Goal: Find specific page/section: Find specific page/section

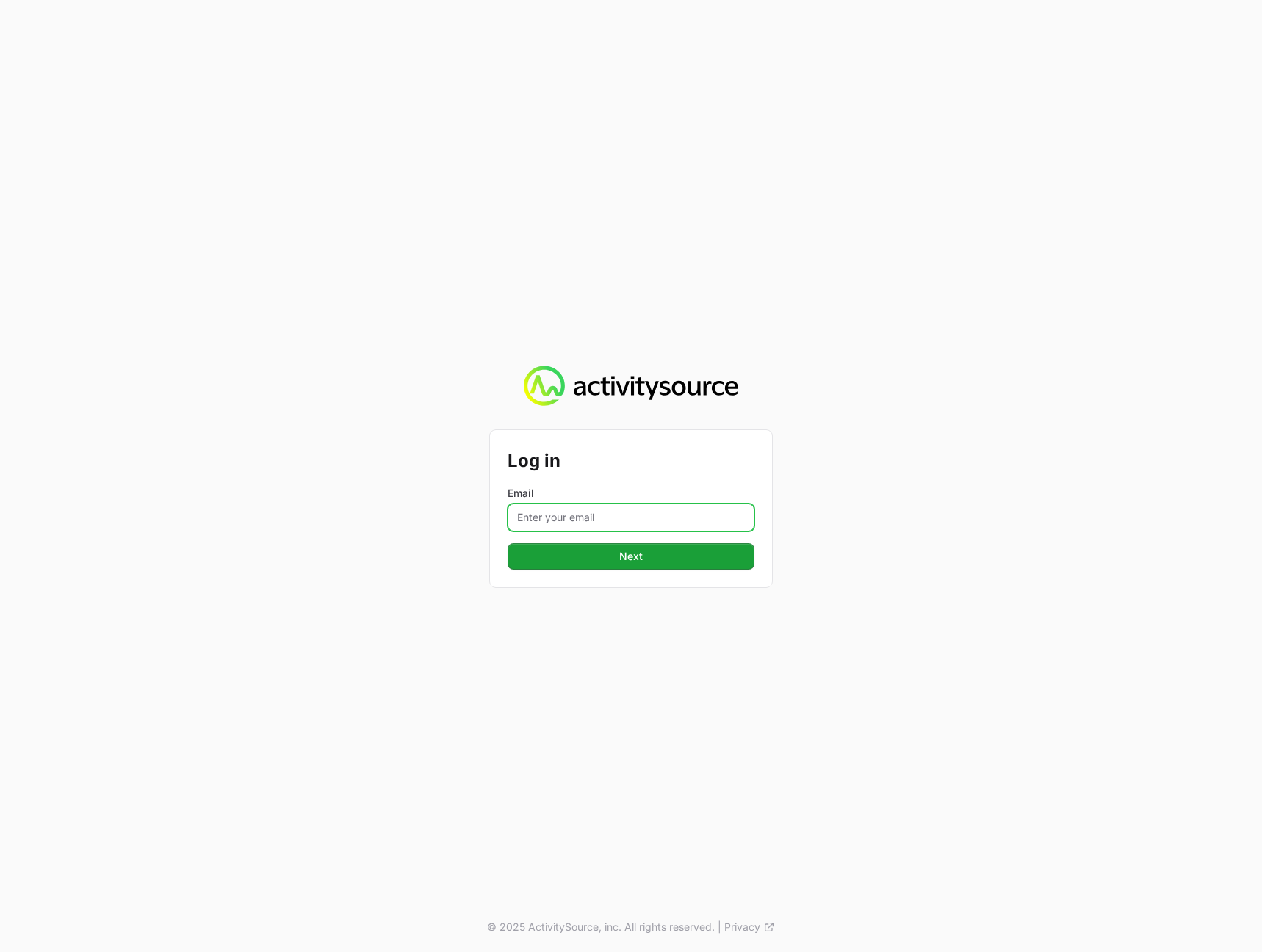
type input "[PERSON_NAME][EMAIL_ADDRESS][DOMAIN_NAME]"
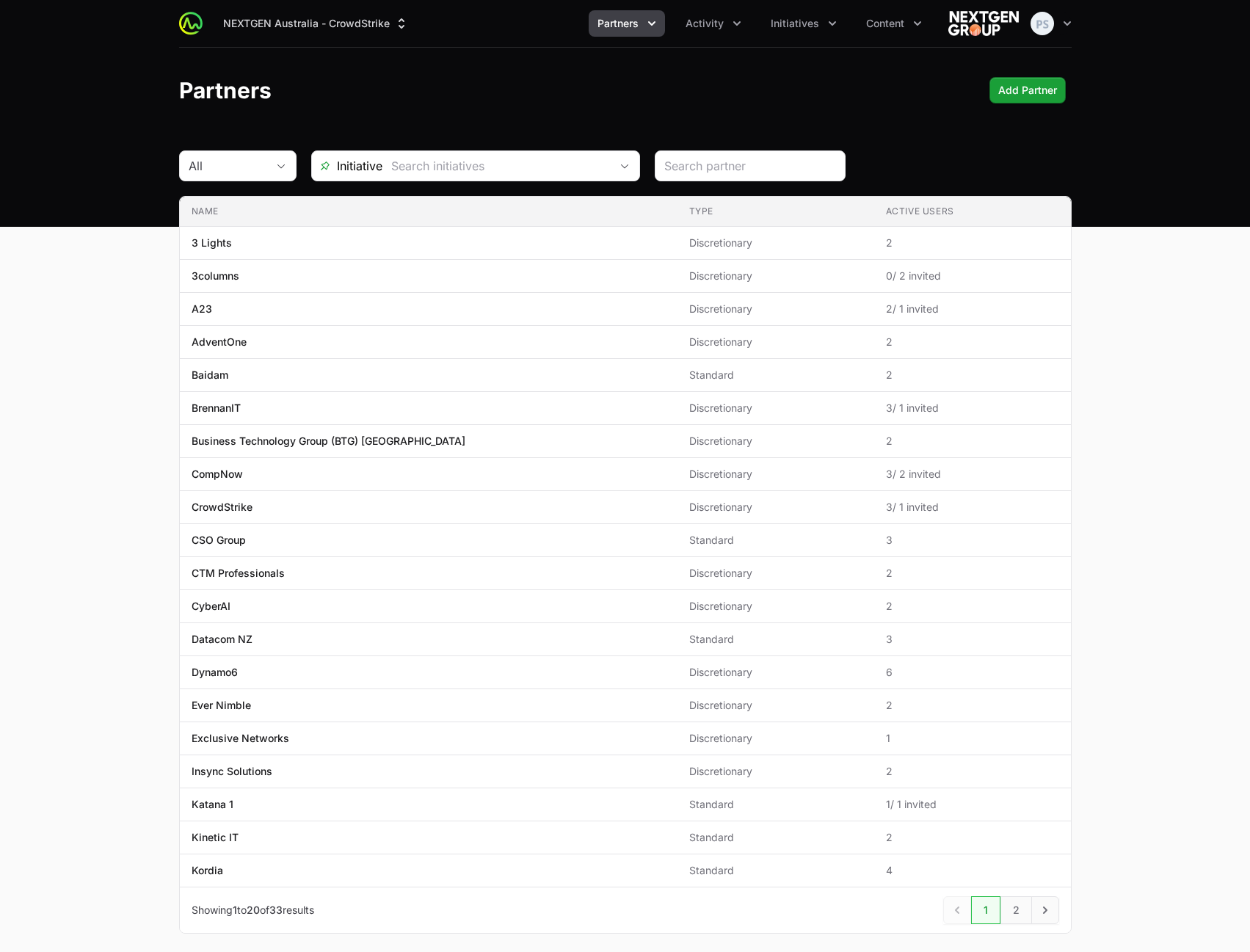
click at [926, 143] on div "NEXTGEN Australia - CrowdStrike Partners Activity Initiatives Content Open user…" at bounding box center [625, 113] width 1250 height 227
click at [857, 28] on button "Content" at bounding box center [894, 24] width 73 height 27
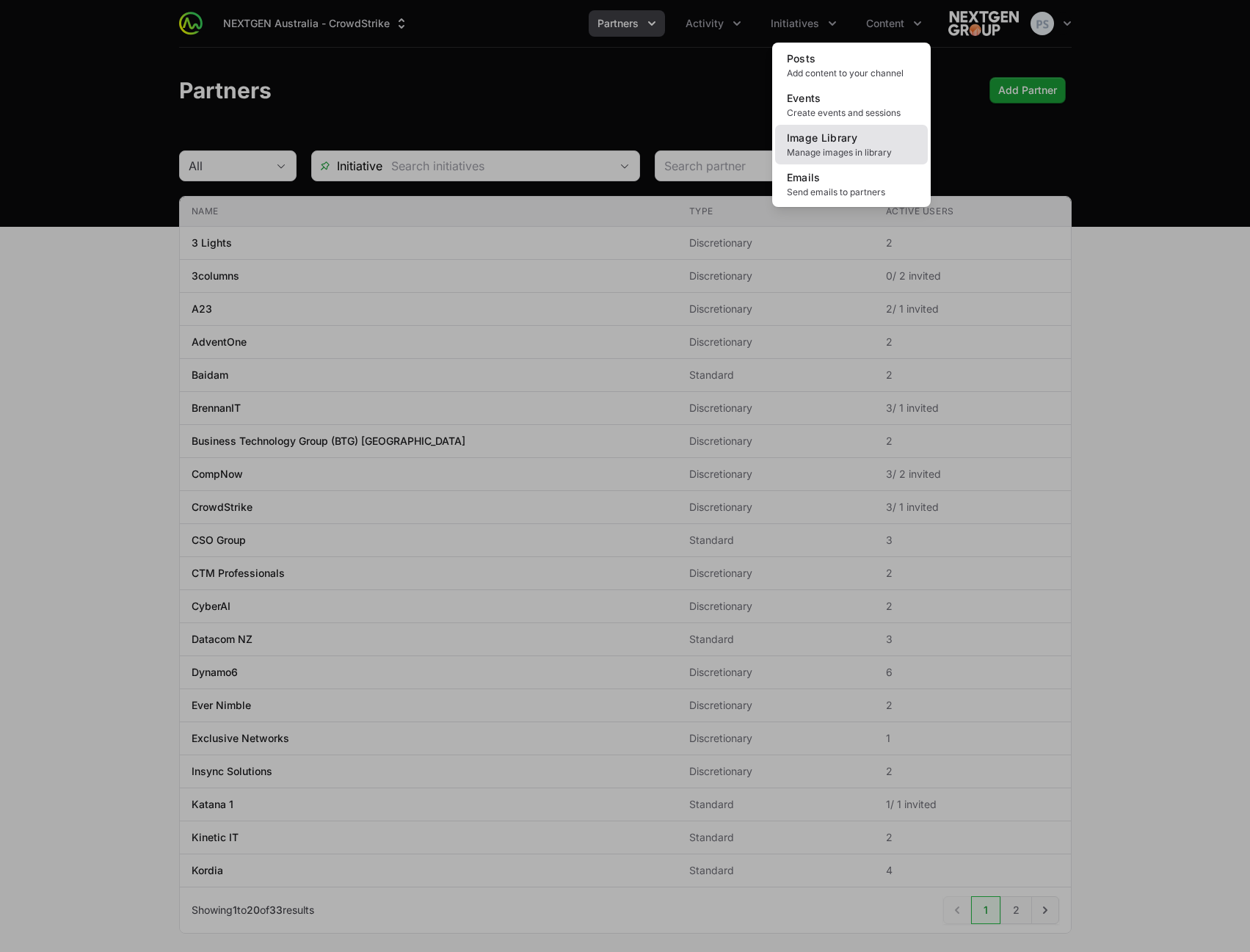
click at [846, 148] on span "Manage images in library" at bounding box center [852, 152] width 130 height 11
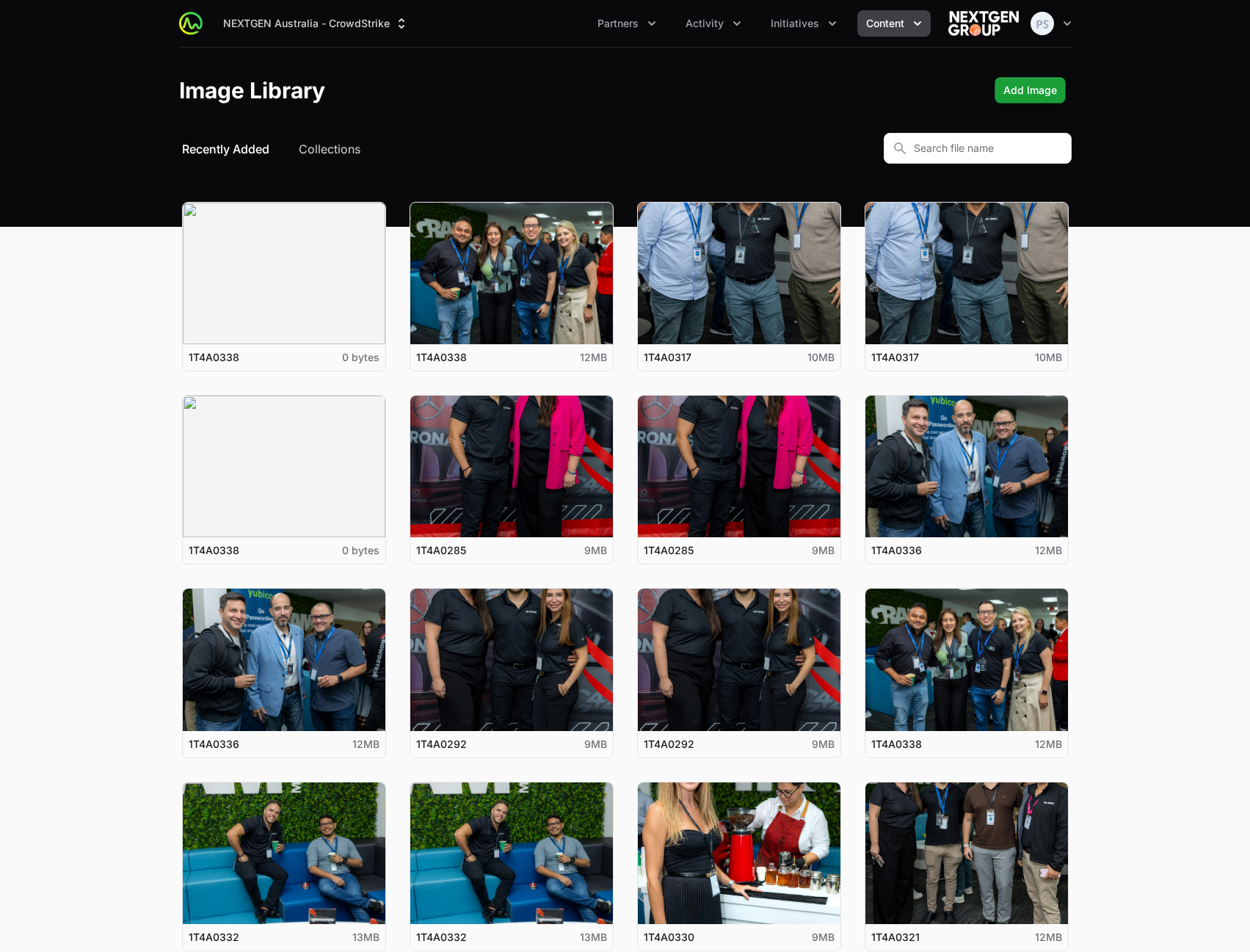
scroll to position [394, 0]
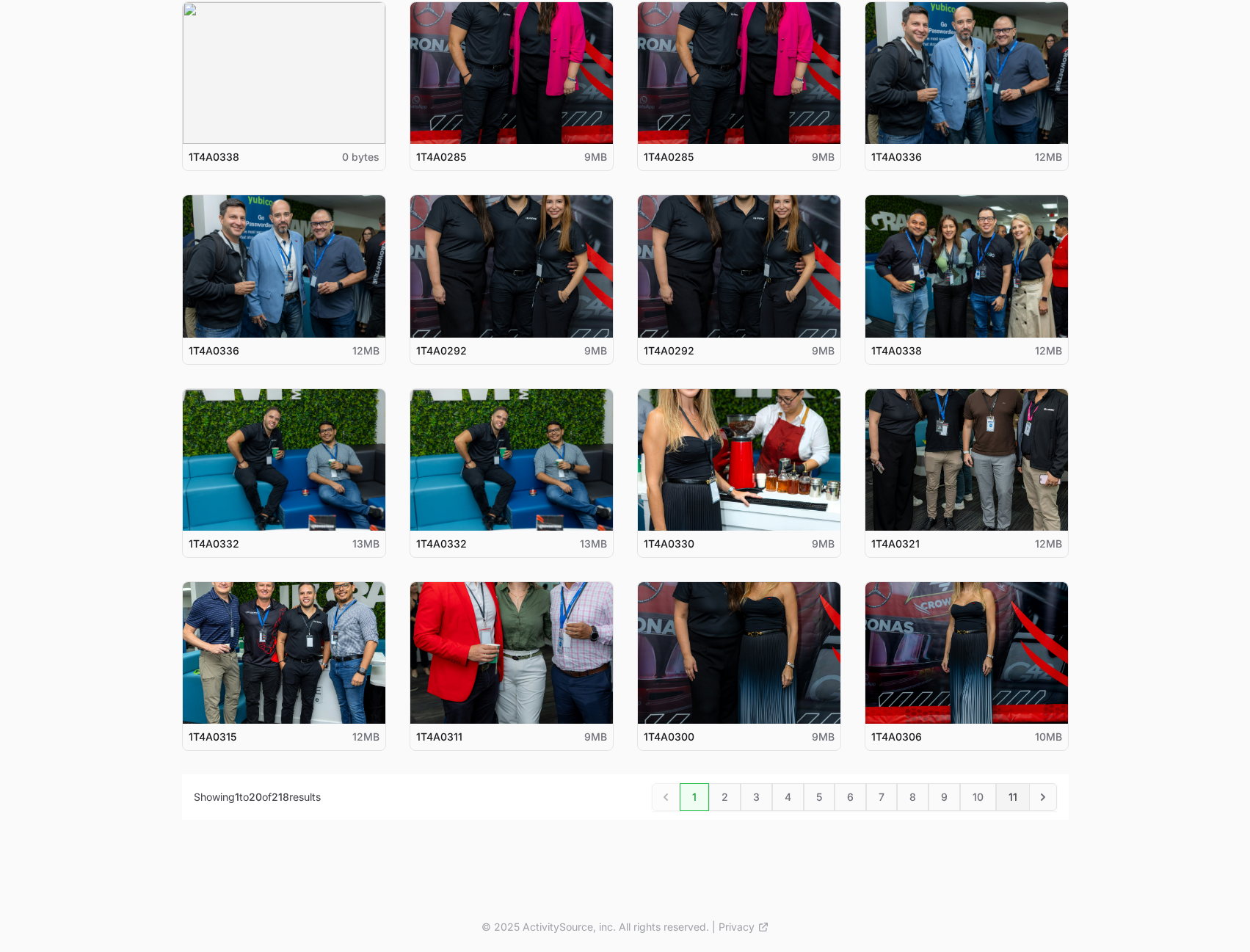
click at [1005, 798] on link "11" at bounding box center [1012, 797] width 33 height 28
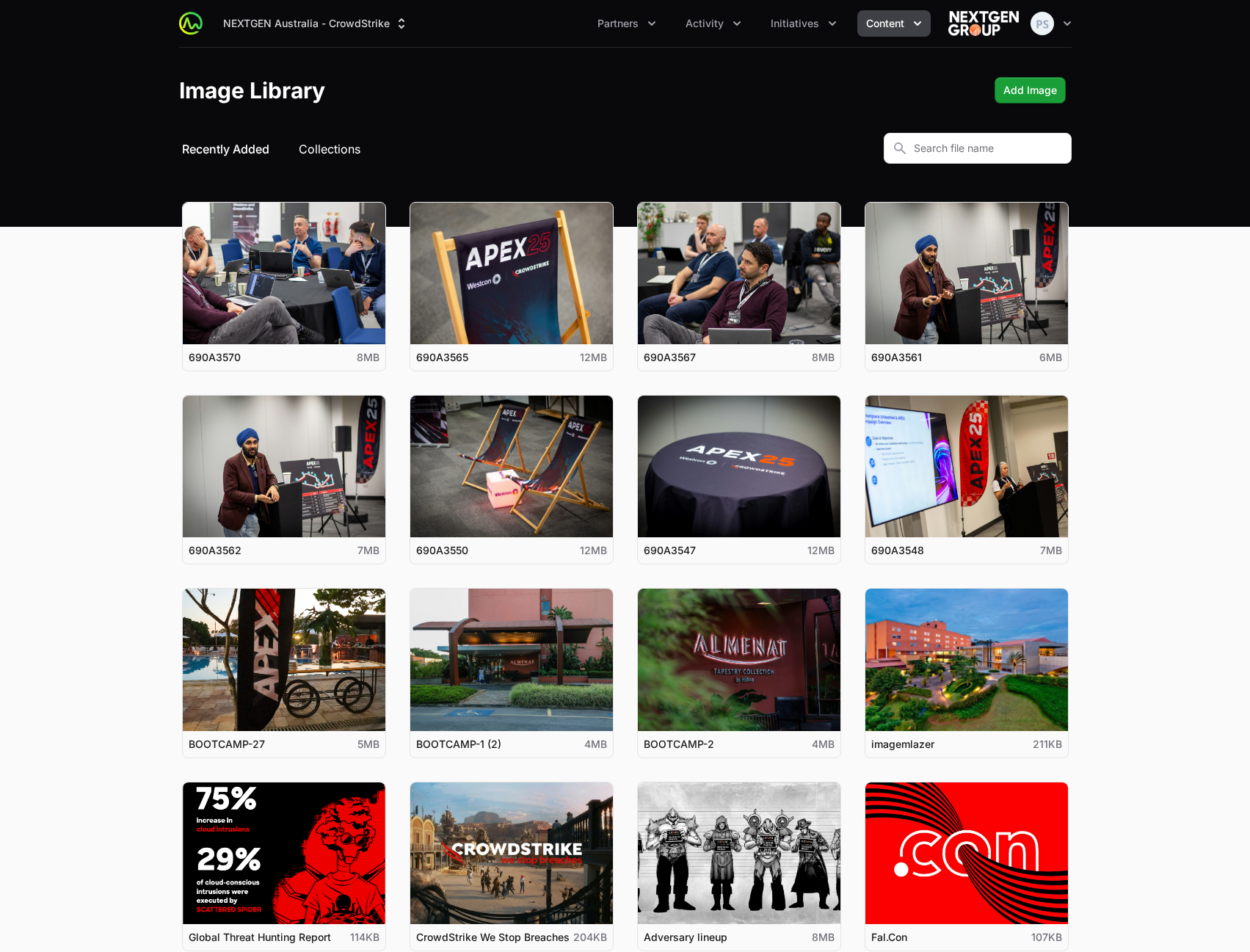
click at [326, 153] on button "Collections" at bounding box center [330, 149] width 62 height 17
click at [329, 149] on button "Collections" at bounding box center [330, 149] width 62 height 17
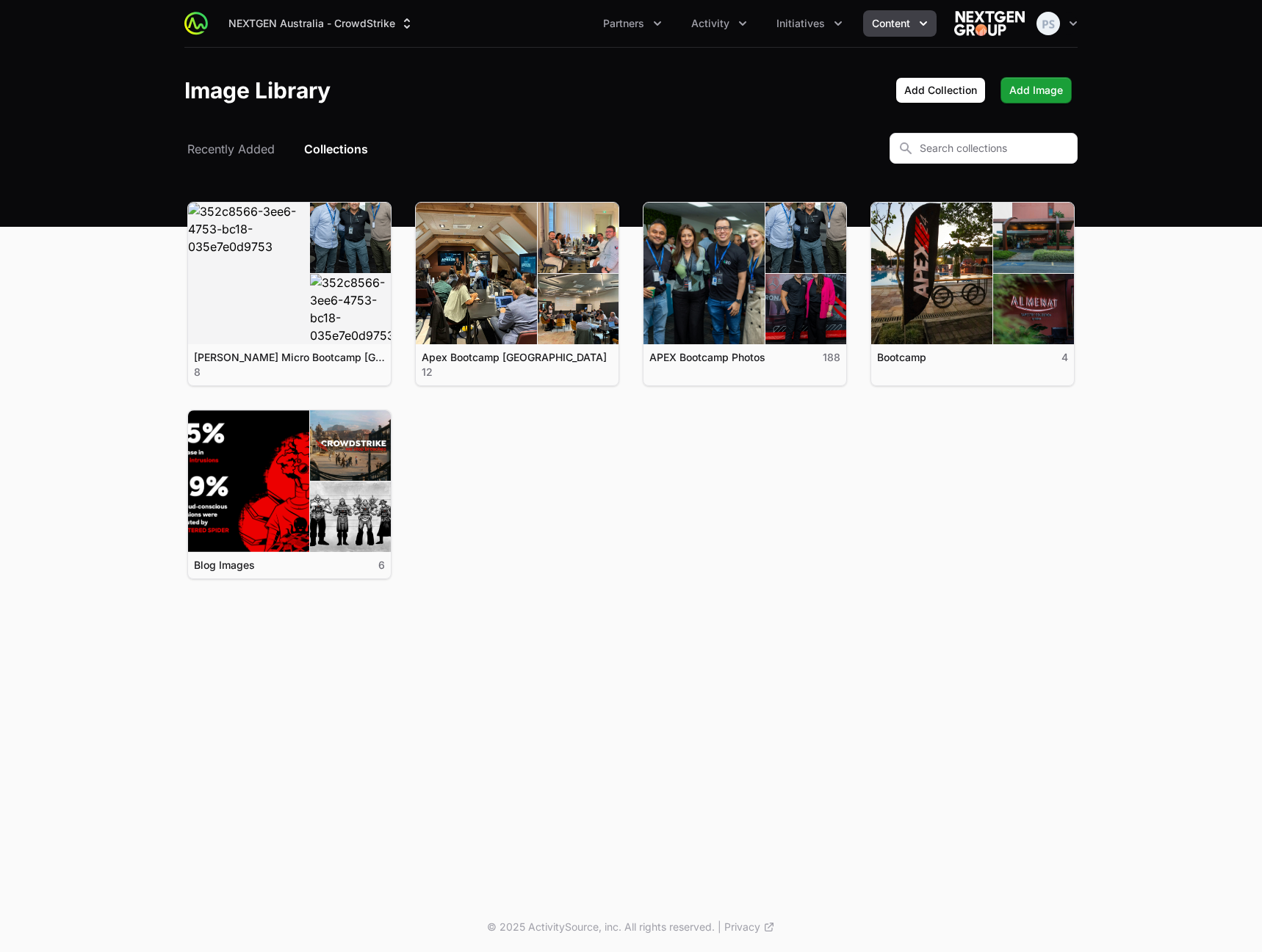
click at [1051, 484] on ul "View details for Ingram Micro Bootcamp Miami 2025 Ingram Micro Bootcamp Miami 2…" at bounding box center [630, 391] width 887 height 377
click at [885, 21] on span "Content" at bounding box center [890, 23] width 38 height 14
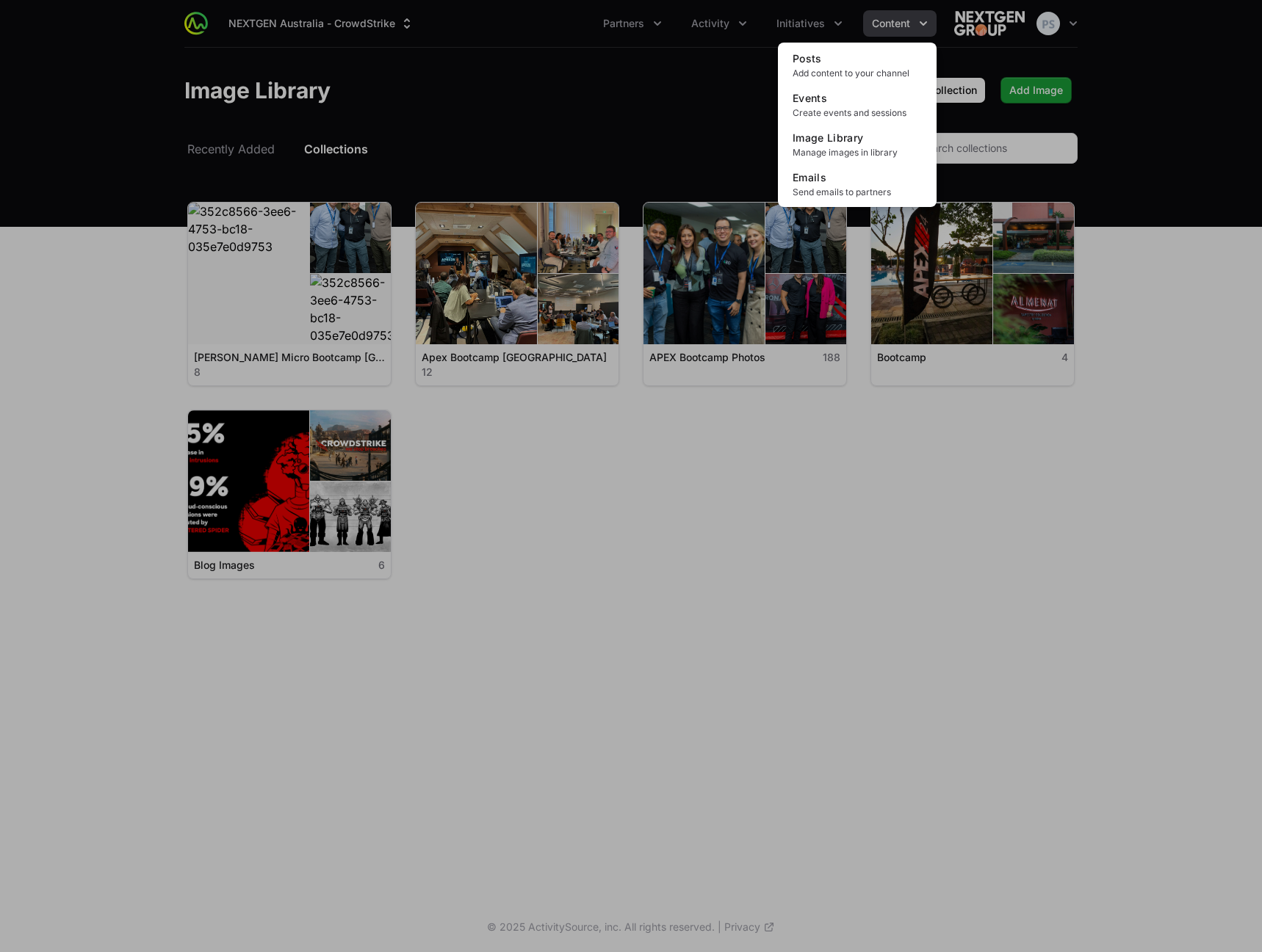
click at [571, 94] on div "Content menu" at bounding box center [631, 476] width 1262 height 952
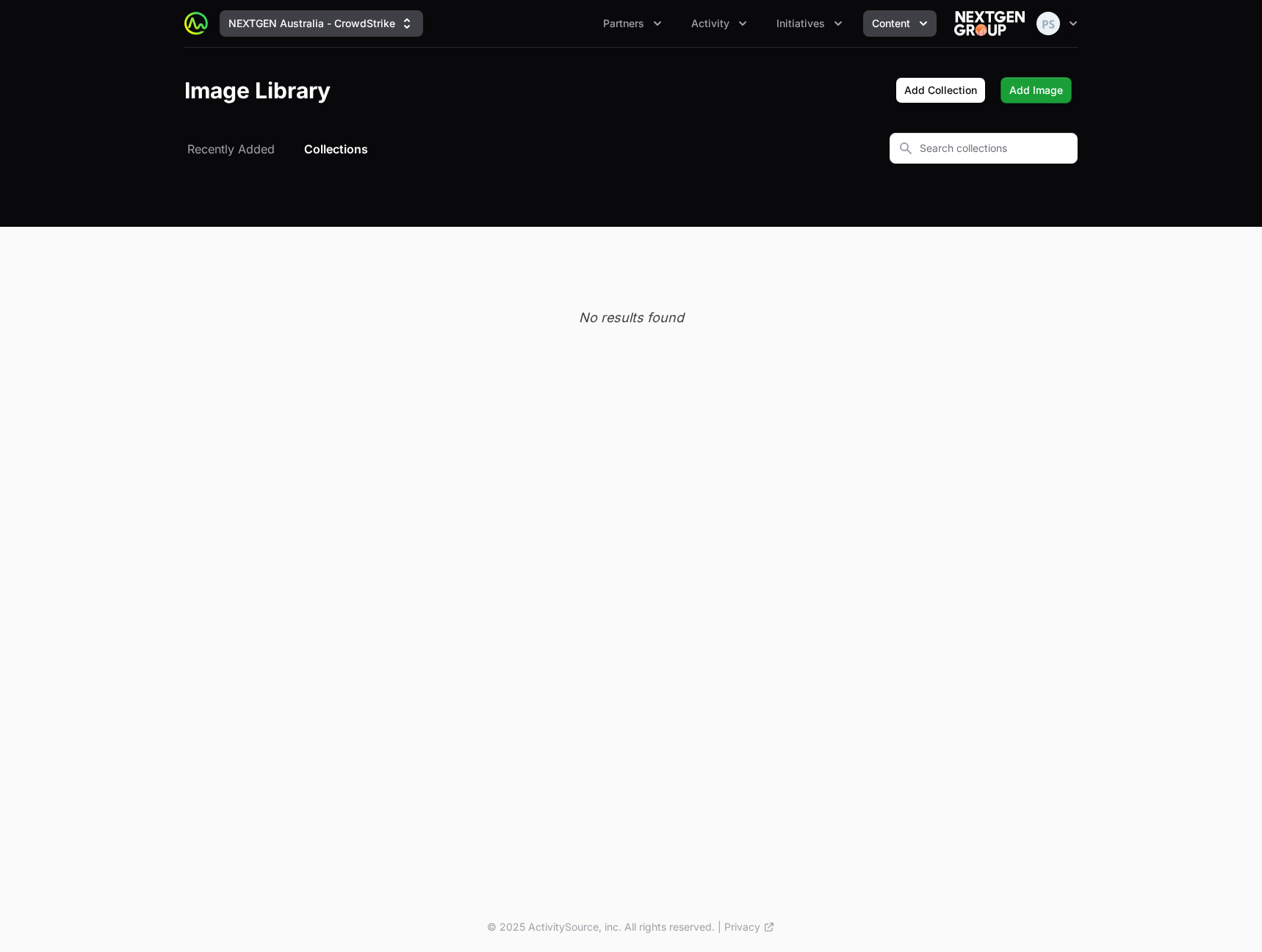
click at [349, 28] on button "NEXTGEN Australia - CrowdStrike" at bounding box center [320, 24] width 203 height 27
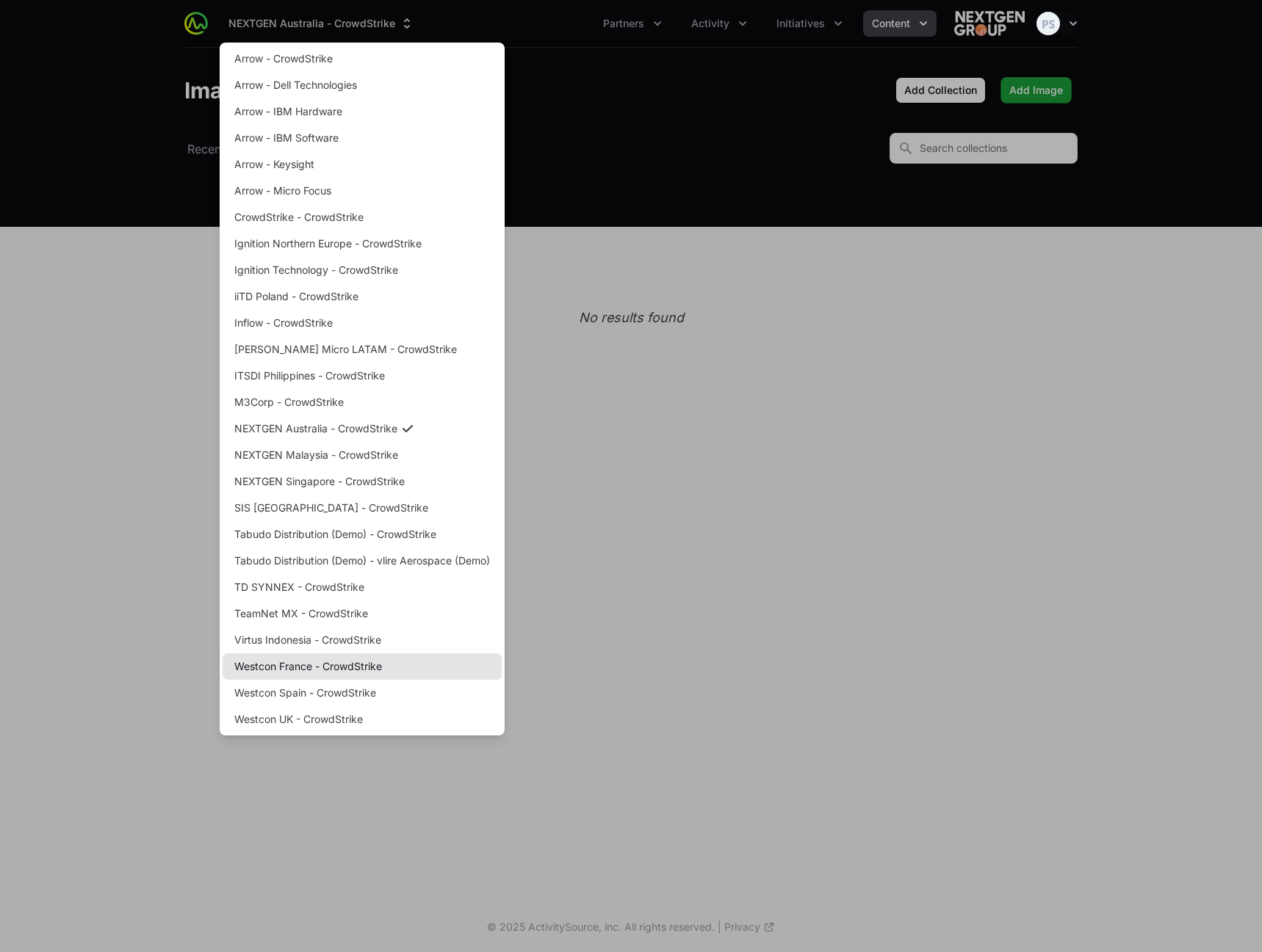
click at [336, 666] on link "Westcon France - CrowdStrike" at bounding box center [361, 667] width 279 height 27
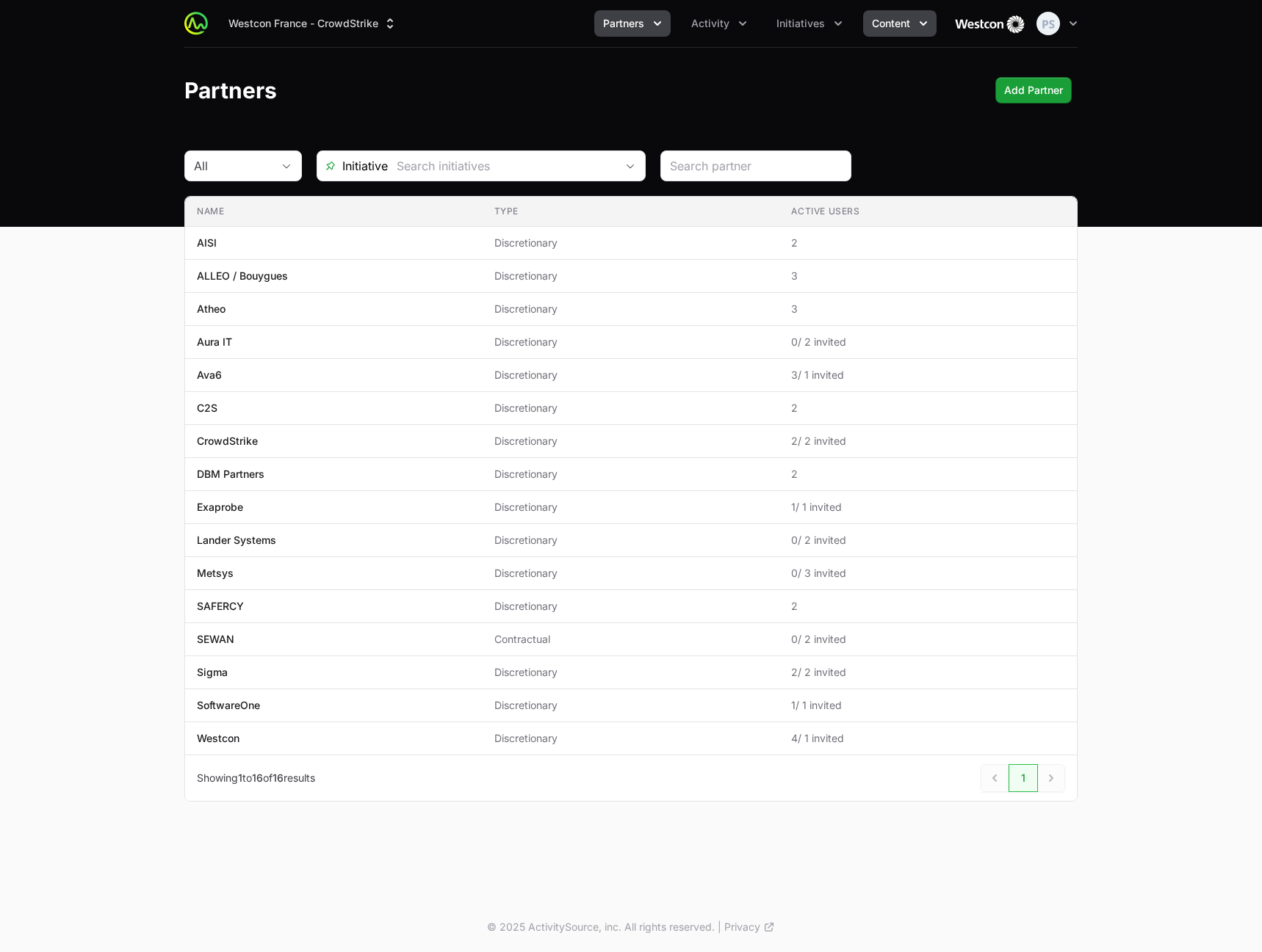
click at [868, 23] on button "Content" at bounding box center [899, 24] width 73 height 27
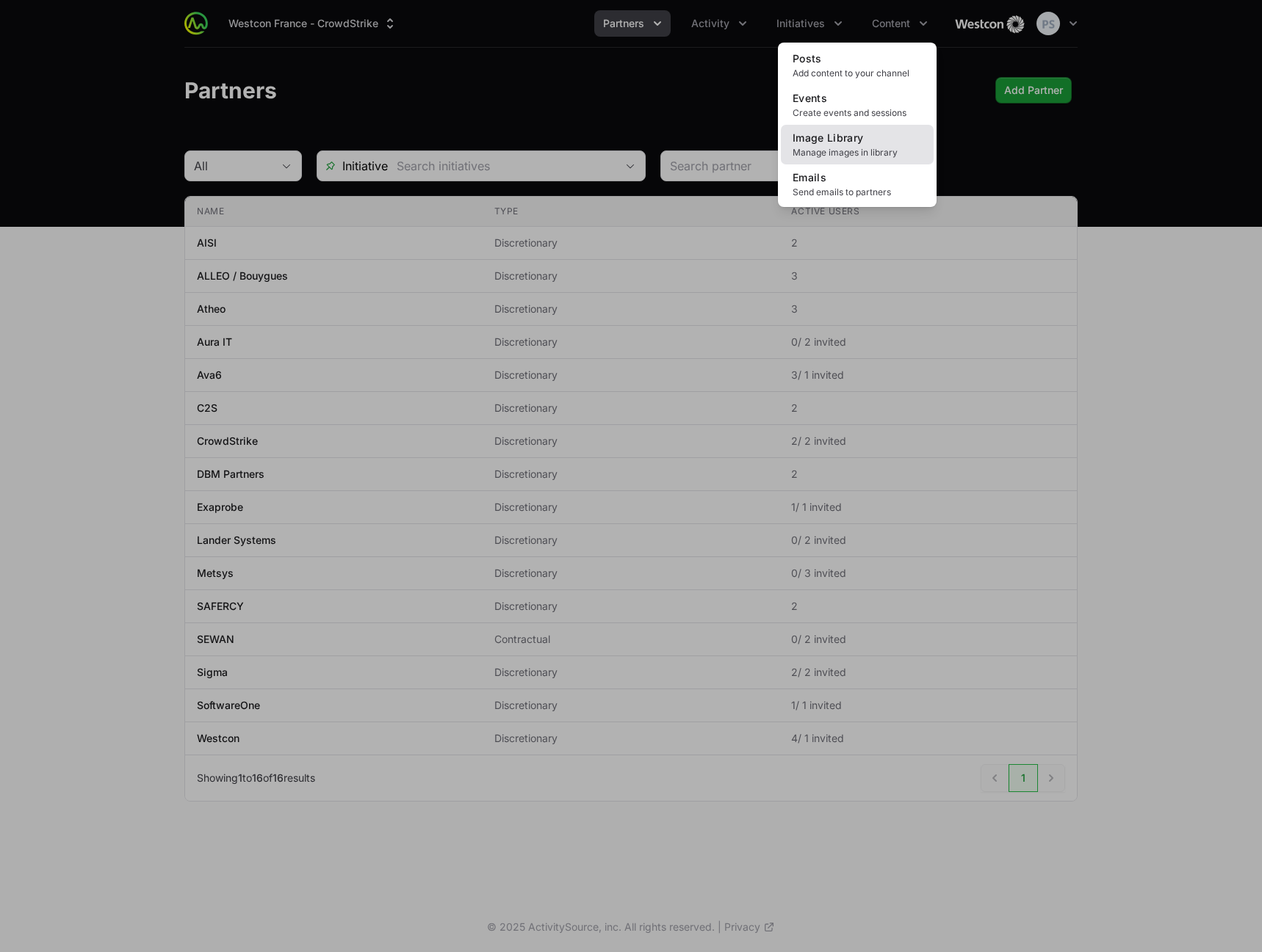
click at [825, 148] on span "Manage images in library" at bounding box center [857, 152] width 130 height 11
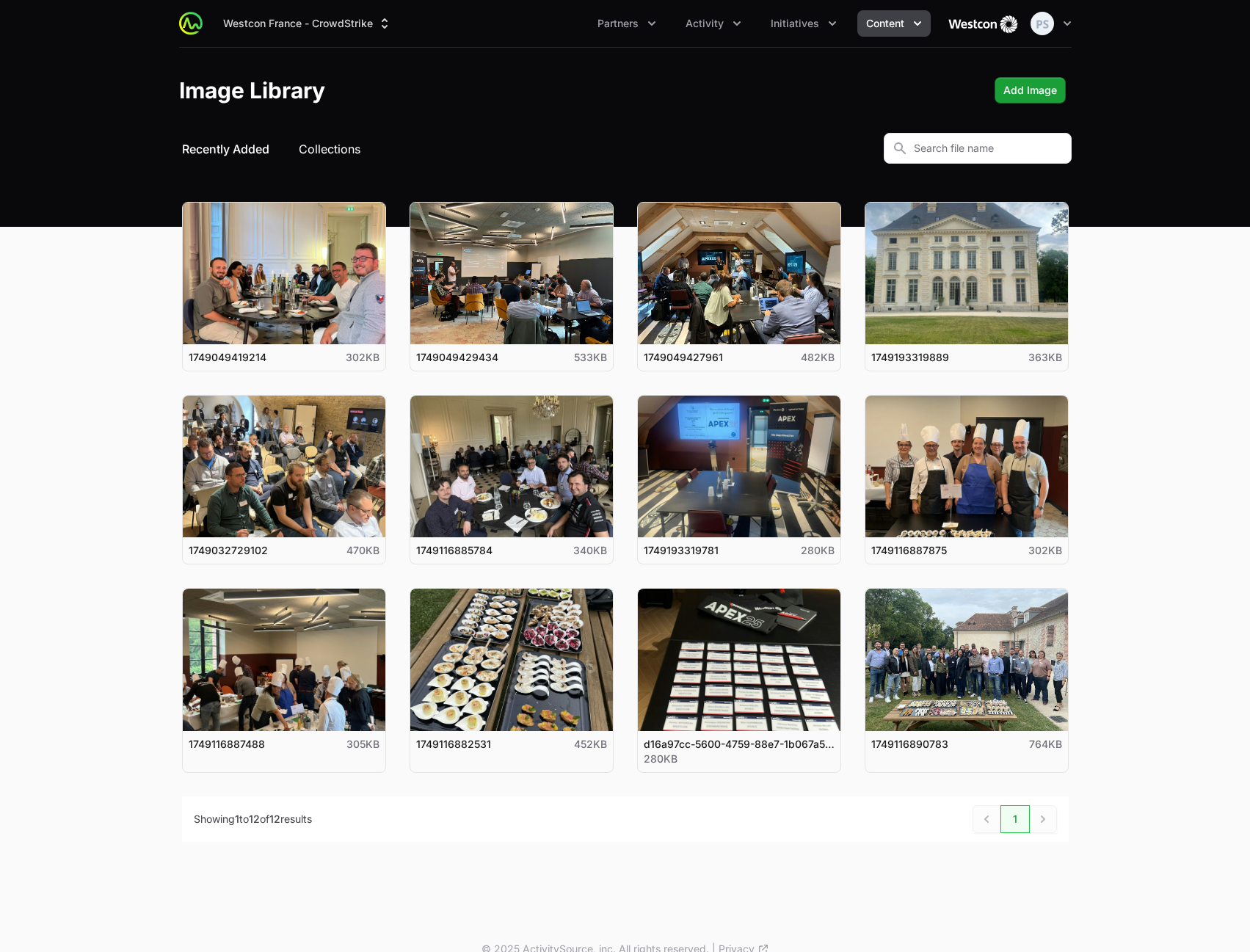
click at [325, 146] on button "Collections" at bounding box center [330, 149] width 62 height 17
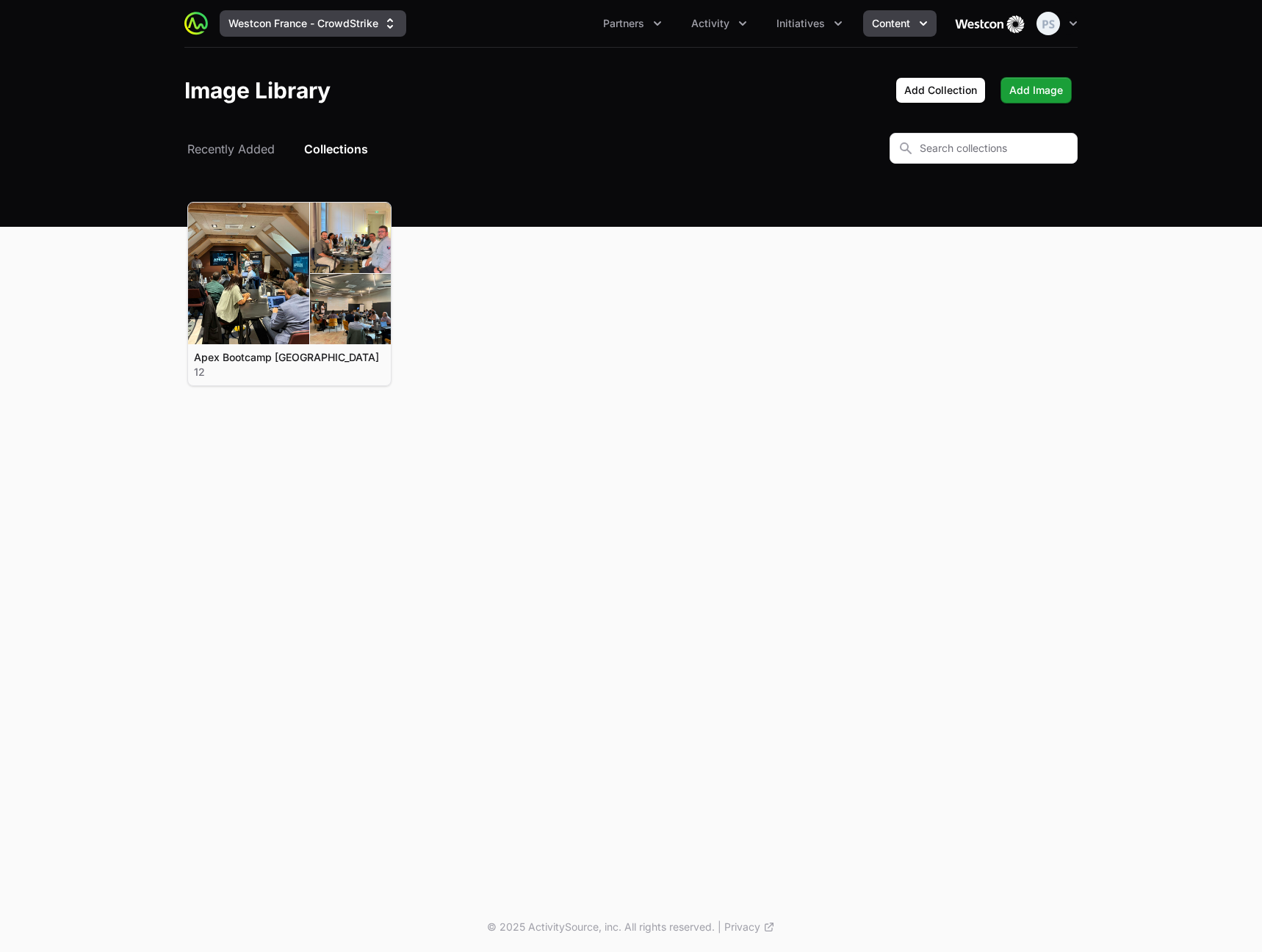
click at [330, 30] on button "Westcon France - CrowdStrike" at bounding box center [313, 24] width 187 height 27
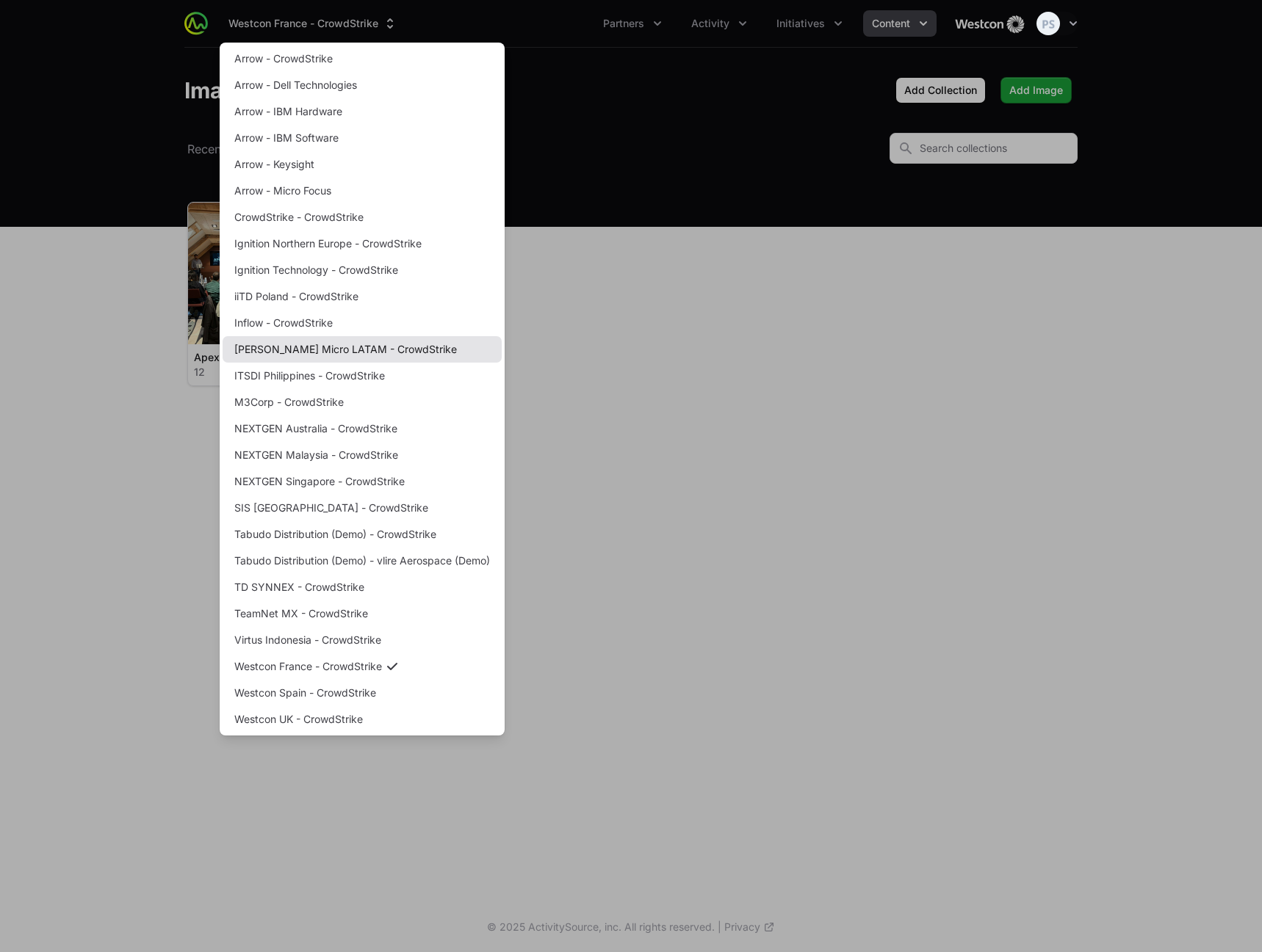
click at [341, 350] on link "[PERSON_NAME] Micro LATAM - CrowdStrike" at bounding box center [361, 350] width 279 height 27
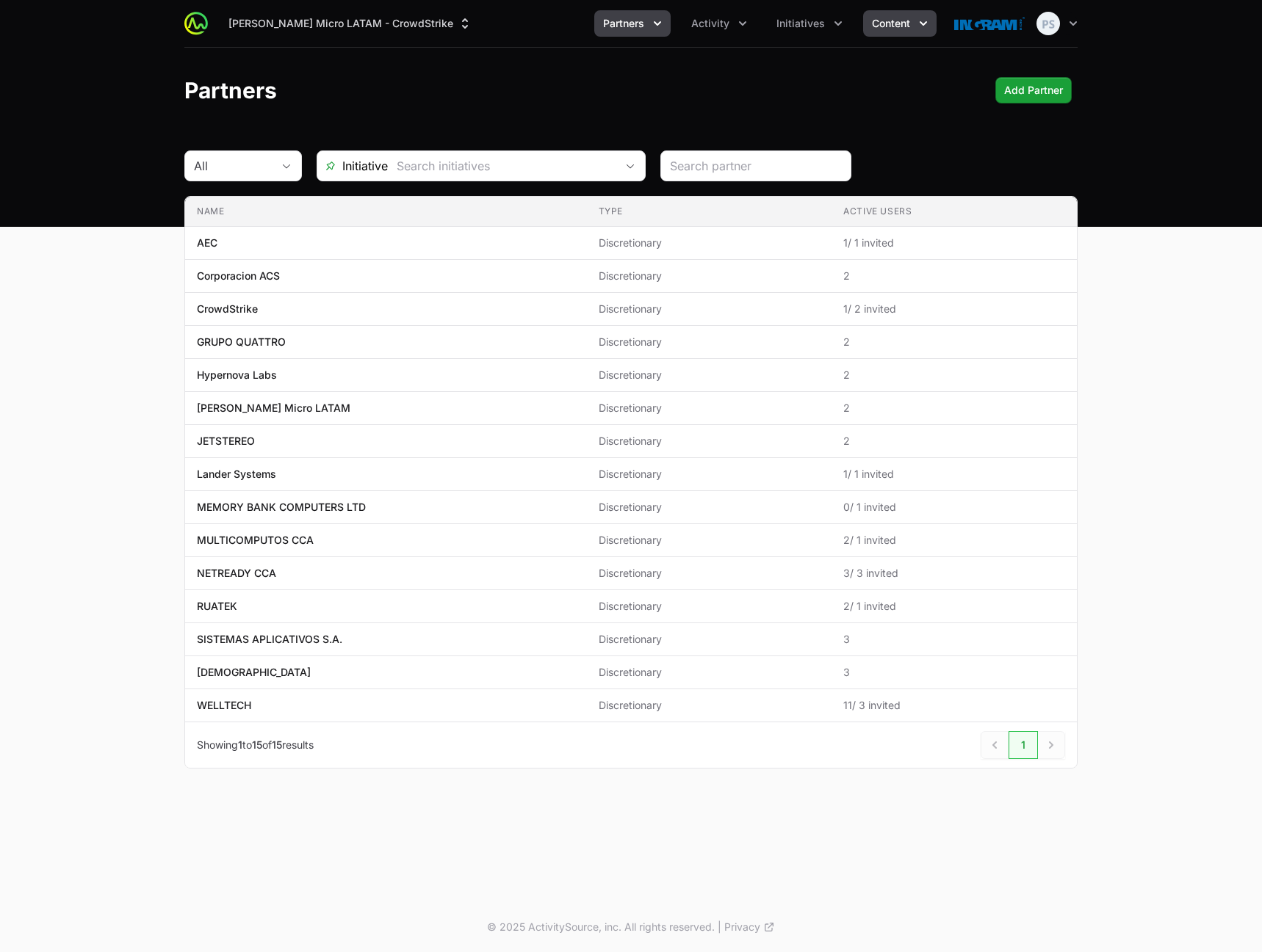
click at [889, 26] on span "Content" at bounding box center [890, 23] width 38 height 14
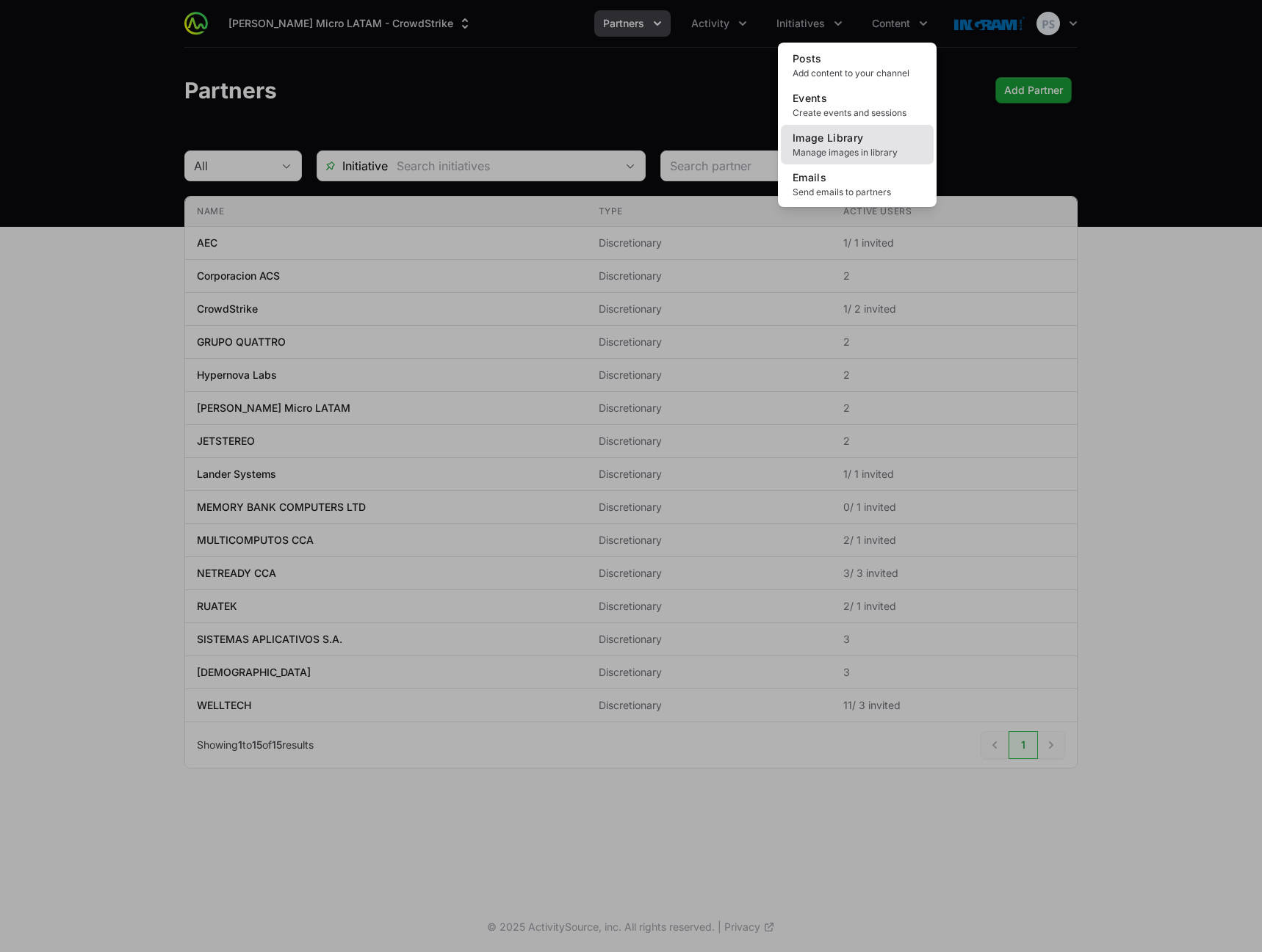
click at [856, 134] on span "Image Library" at bounding box center [827, 137] width 71 height 12
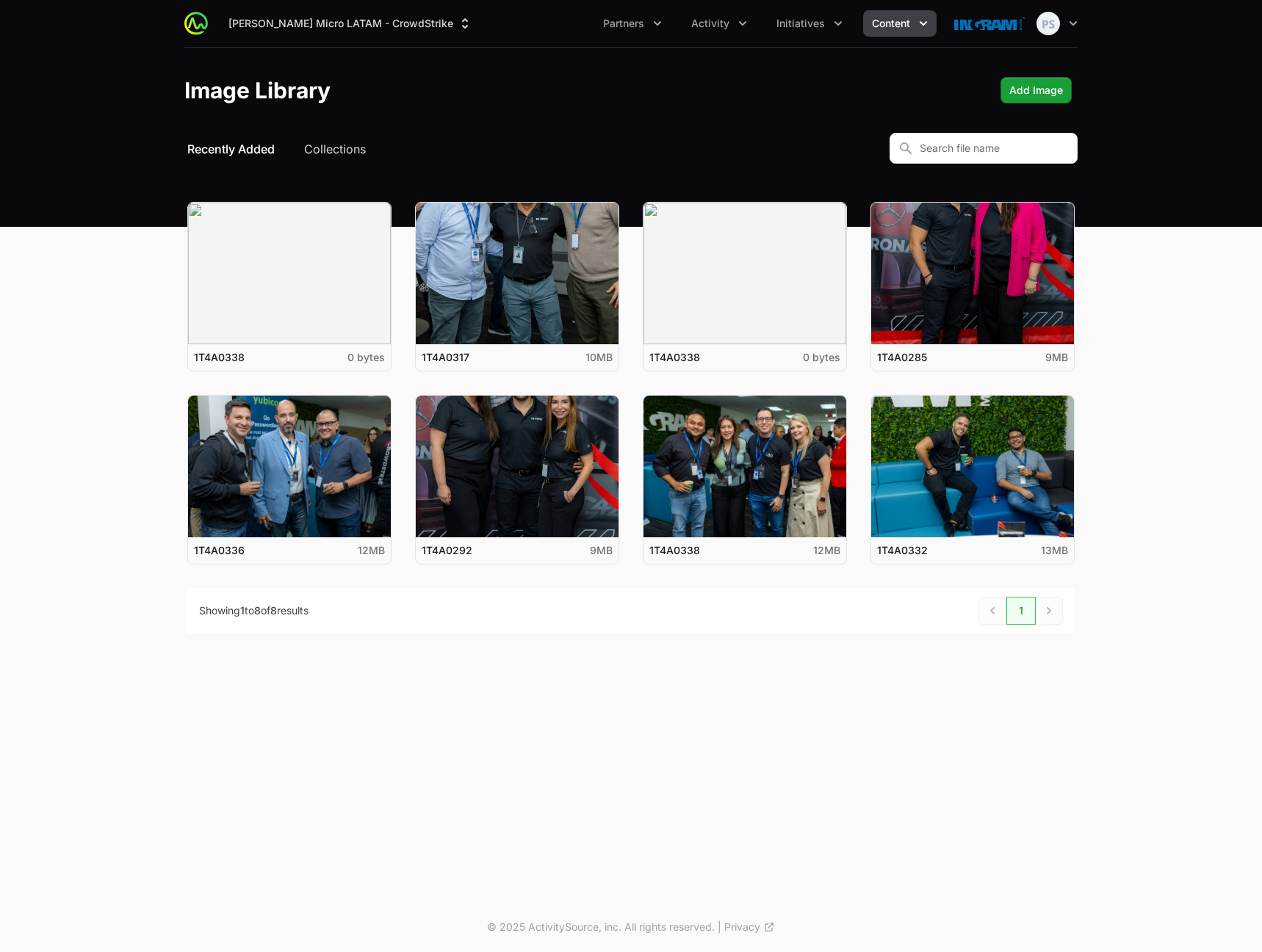
click at [347, 134] on div "Select a tab Recently Added Collections Recently Added Collections" at bounding box center [630, 148] width 893 height 30
click at [341, 146] on button "Collections" at bounding box center [335, 149] width 62 height 17
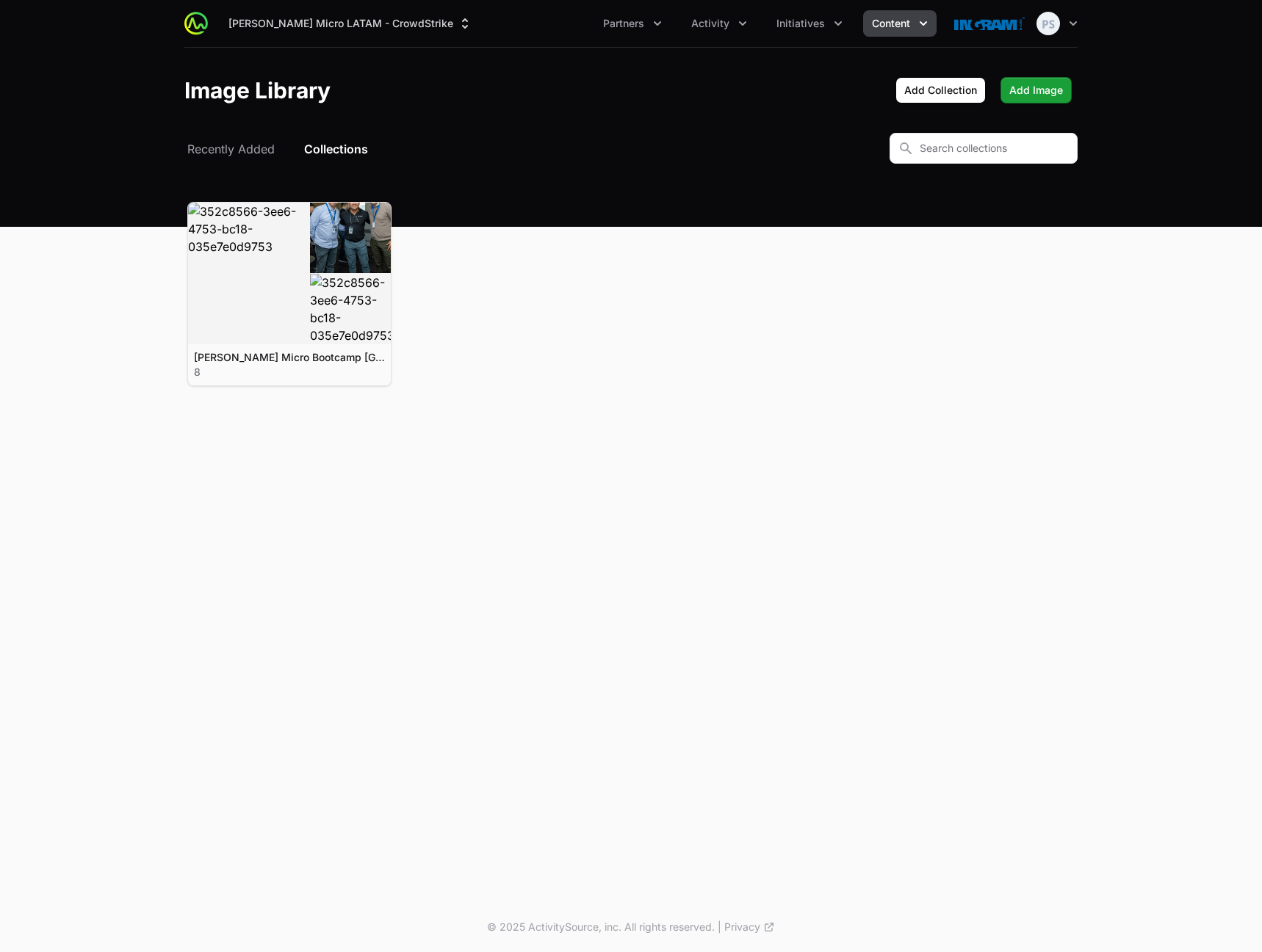
click at [885, 28] on span "Content" at bounding box center [890, 23] width 38 height 14
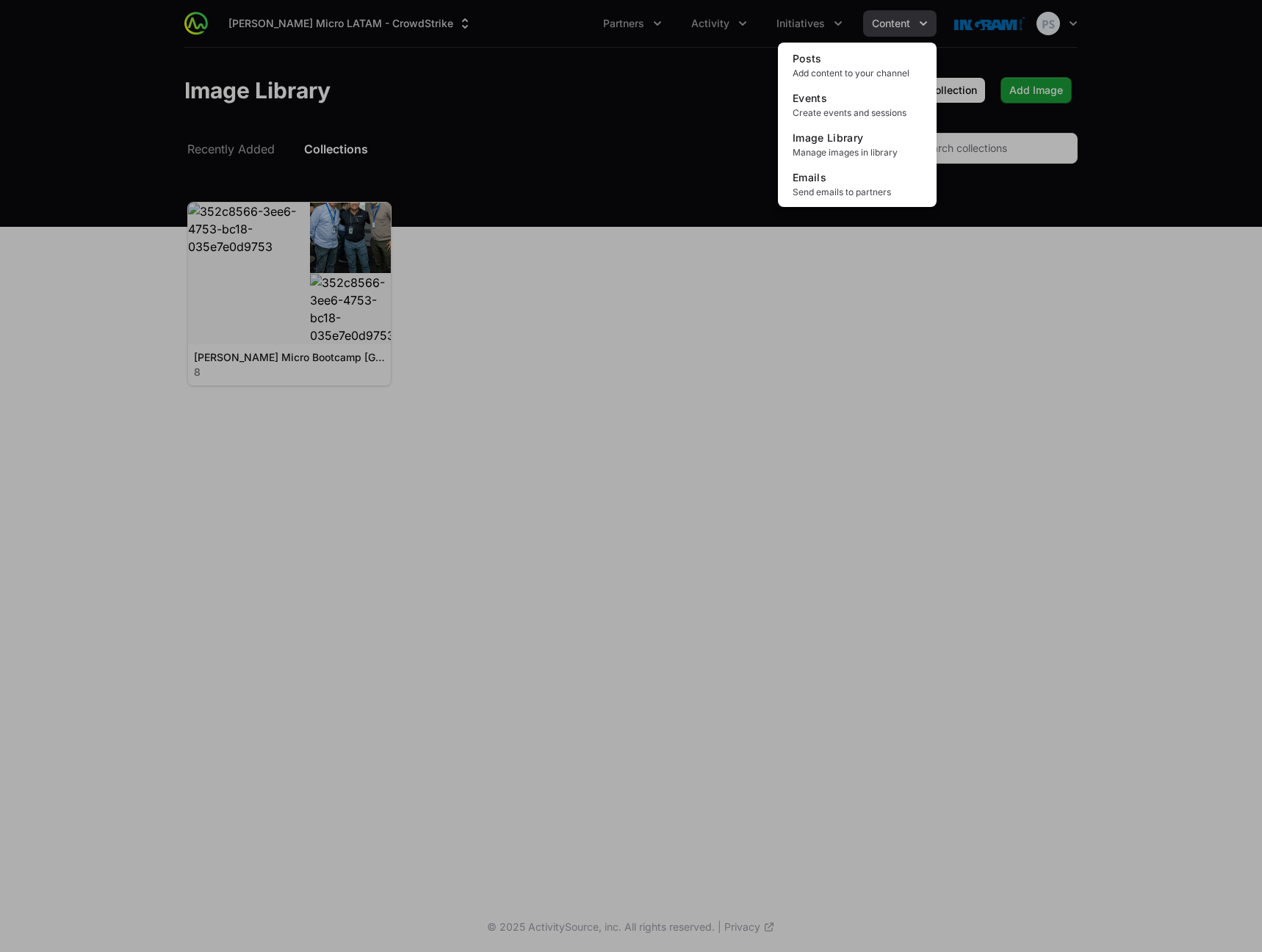
click at [494, 123] on div "Content menu" at bounding box center [631, 476] width 1262 height 952
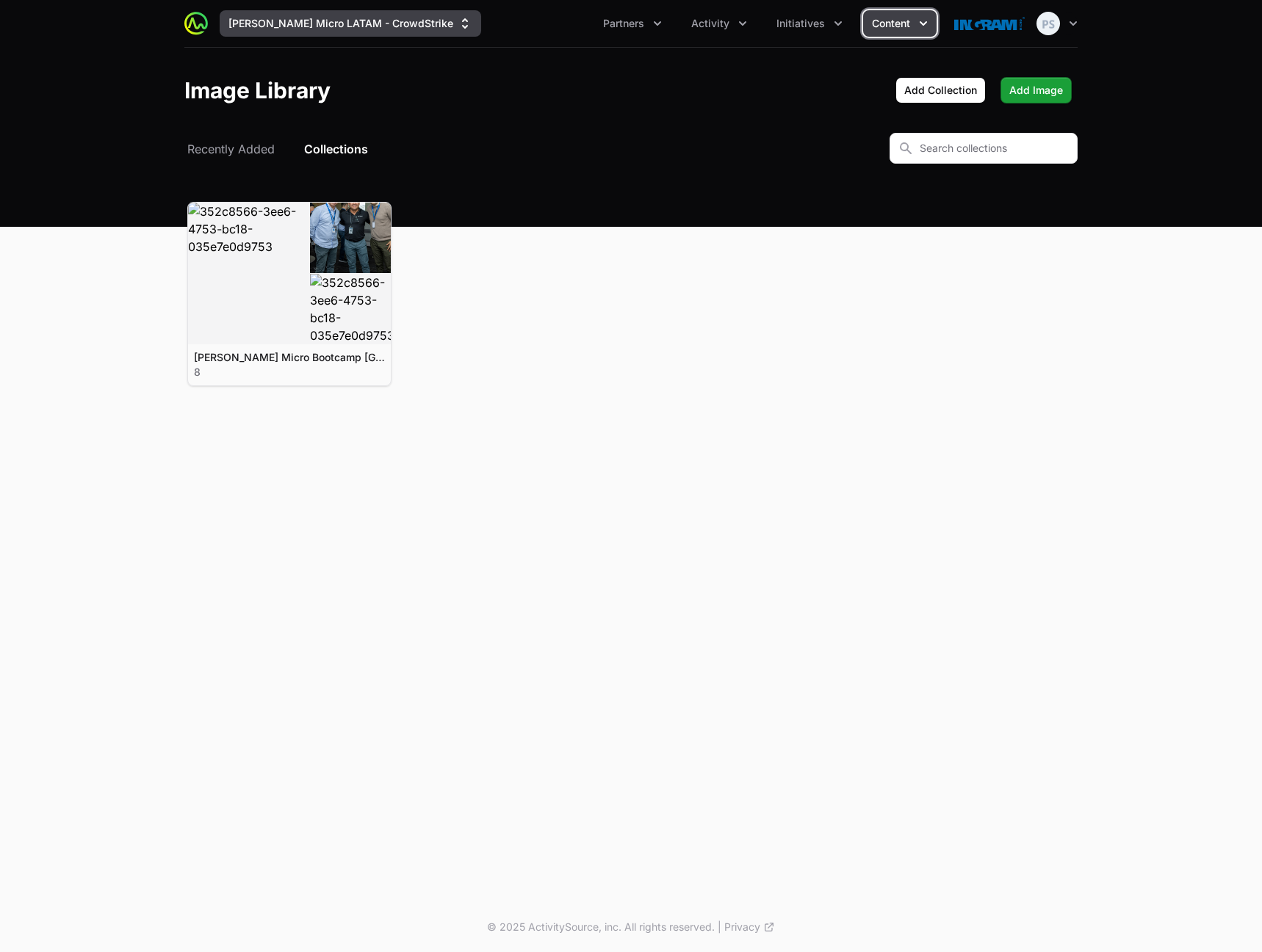
click at [314, 31] on button "[PERSON_NAME] Micro LATAM - CrowdStrike" at bounding box center [350, 24] width 261 height 27
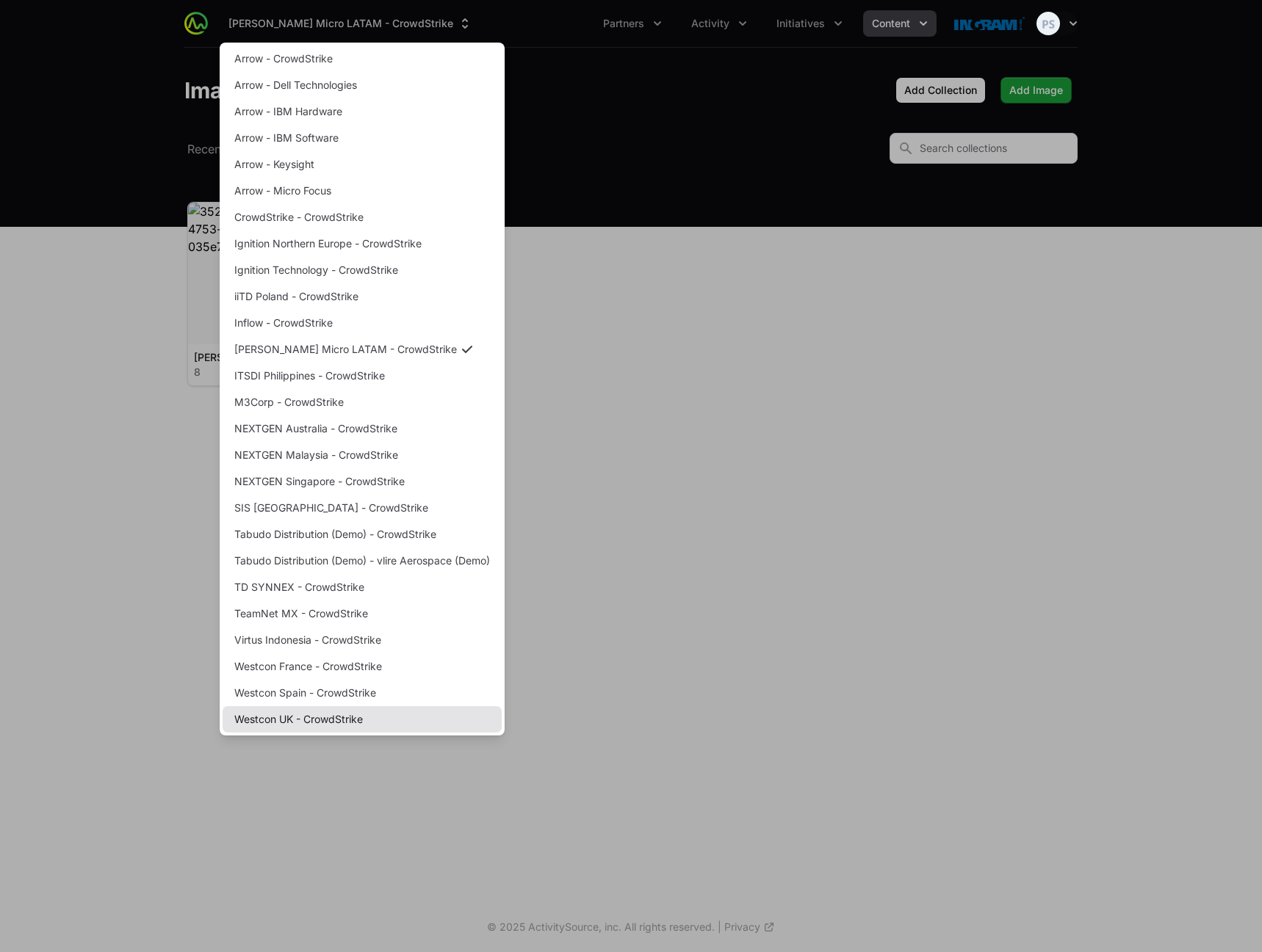
click at [353, 714] on link "Westcon UK - CrowdStrike" at bounding box center [361, 719] width 279 height 27
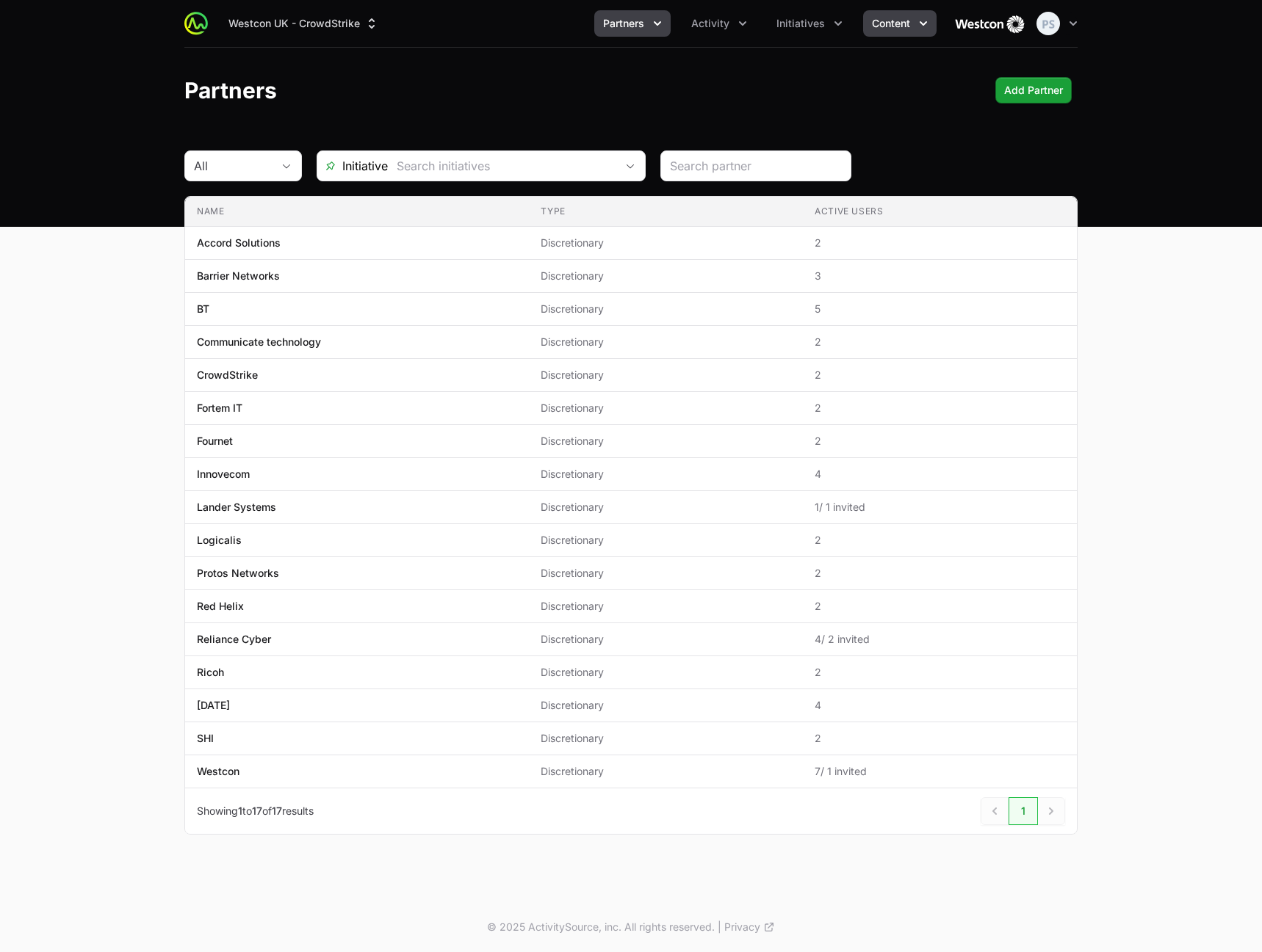
click at [912, 21] on button "Content" at bounding box center [899, 24] width 73 height 27
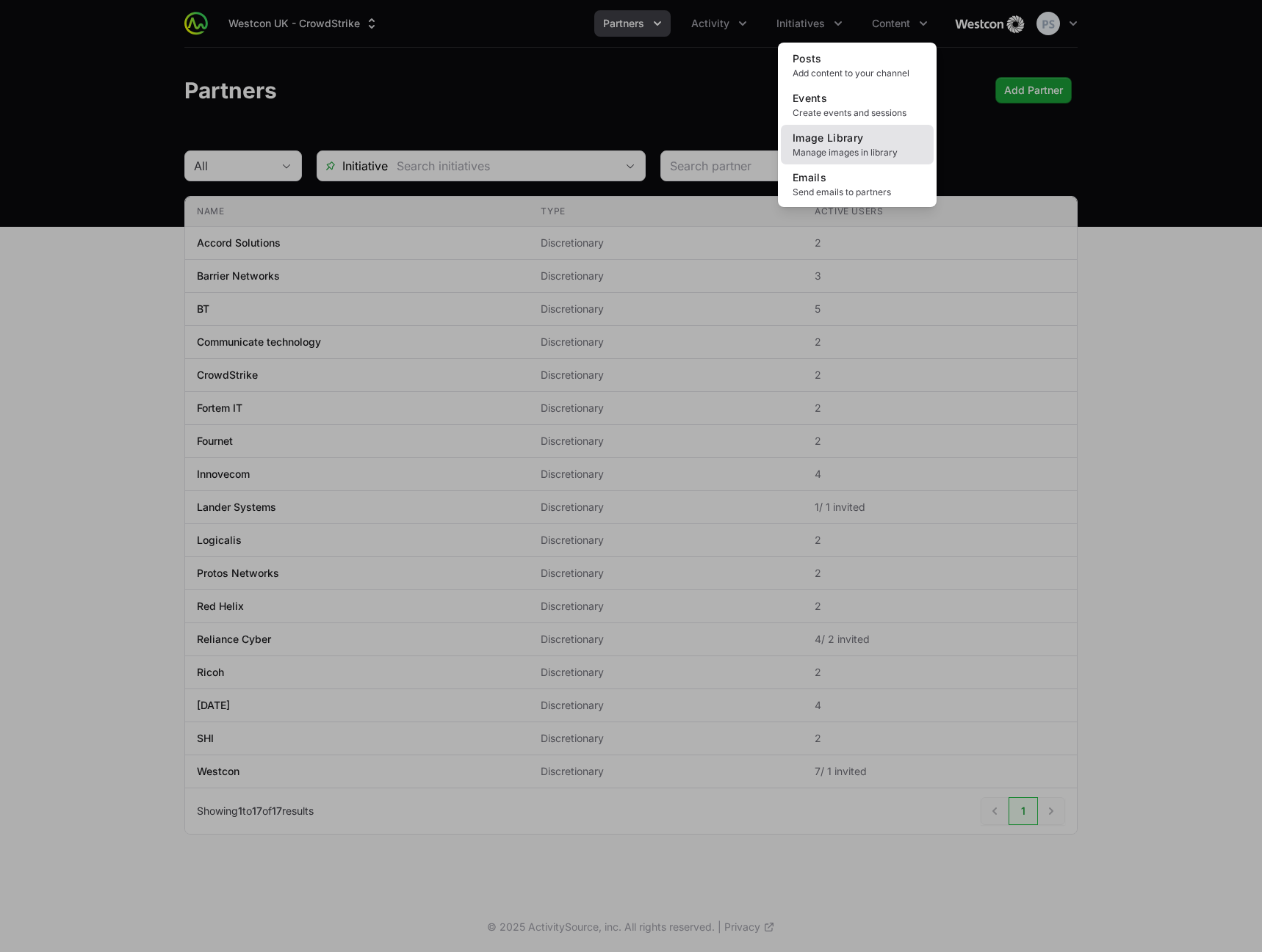
click at [848, 142] on span "Image Library" at bounding box center [827, 137] width 71 height 12
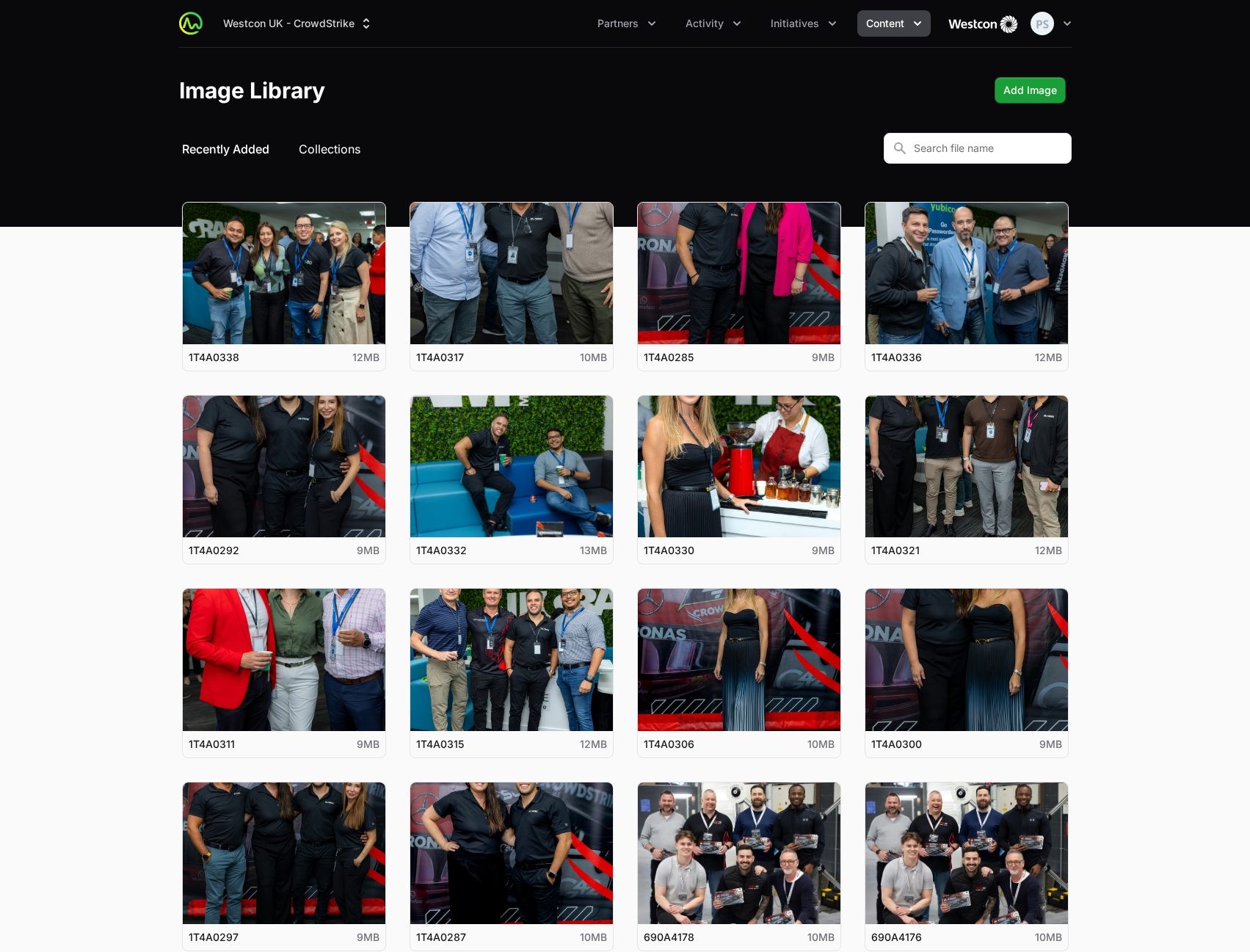
click at [315, 142] on button "Collections" at bounding box center [330, 149] width 62 height 17
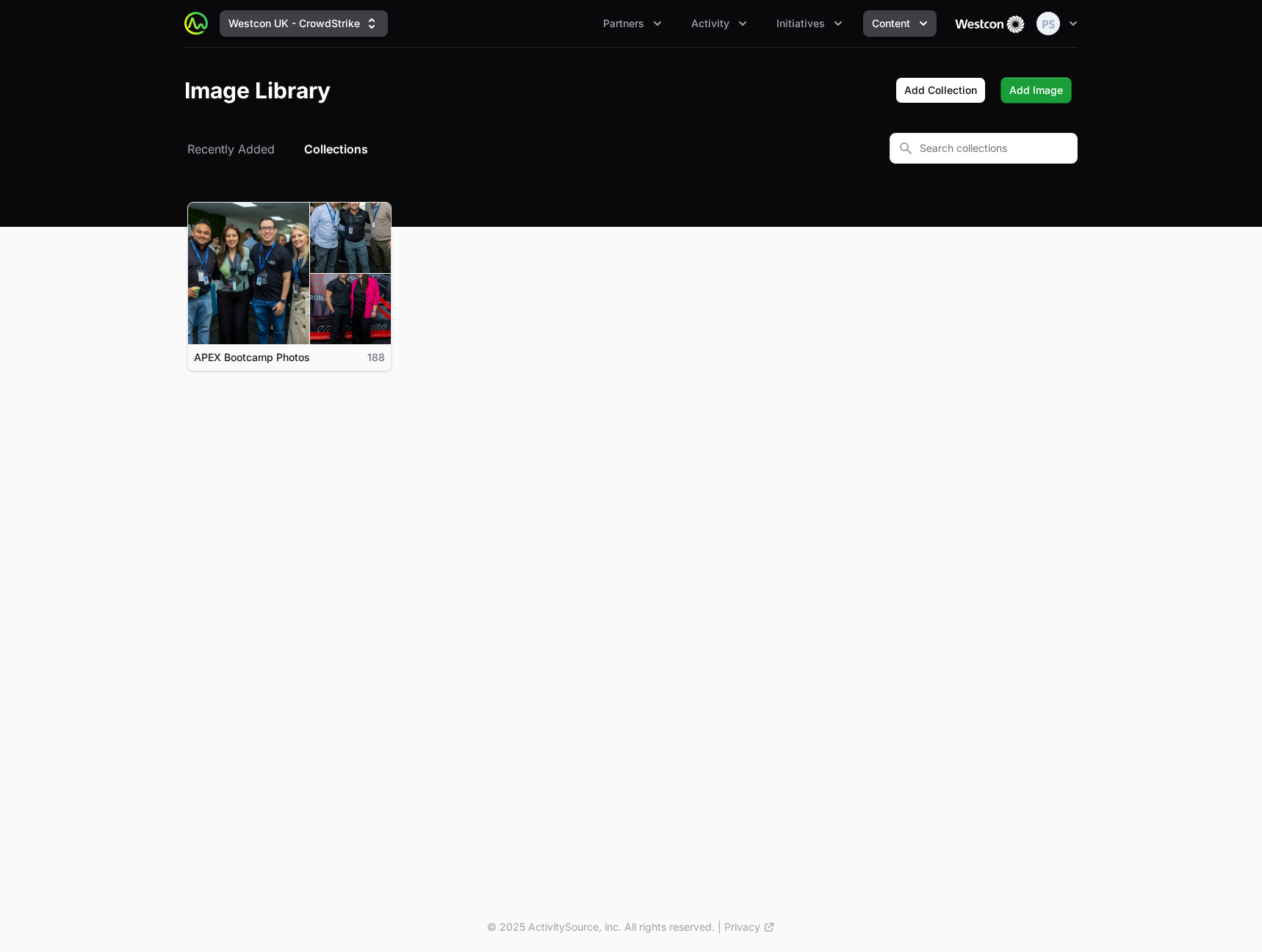
click at [356, 22] on button "Westcon UK - CrowdStrike" at bounding box center [303, 24] width 168 height 27
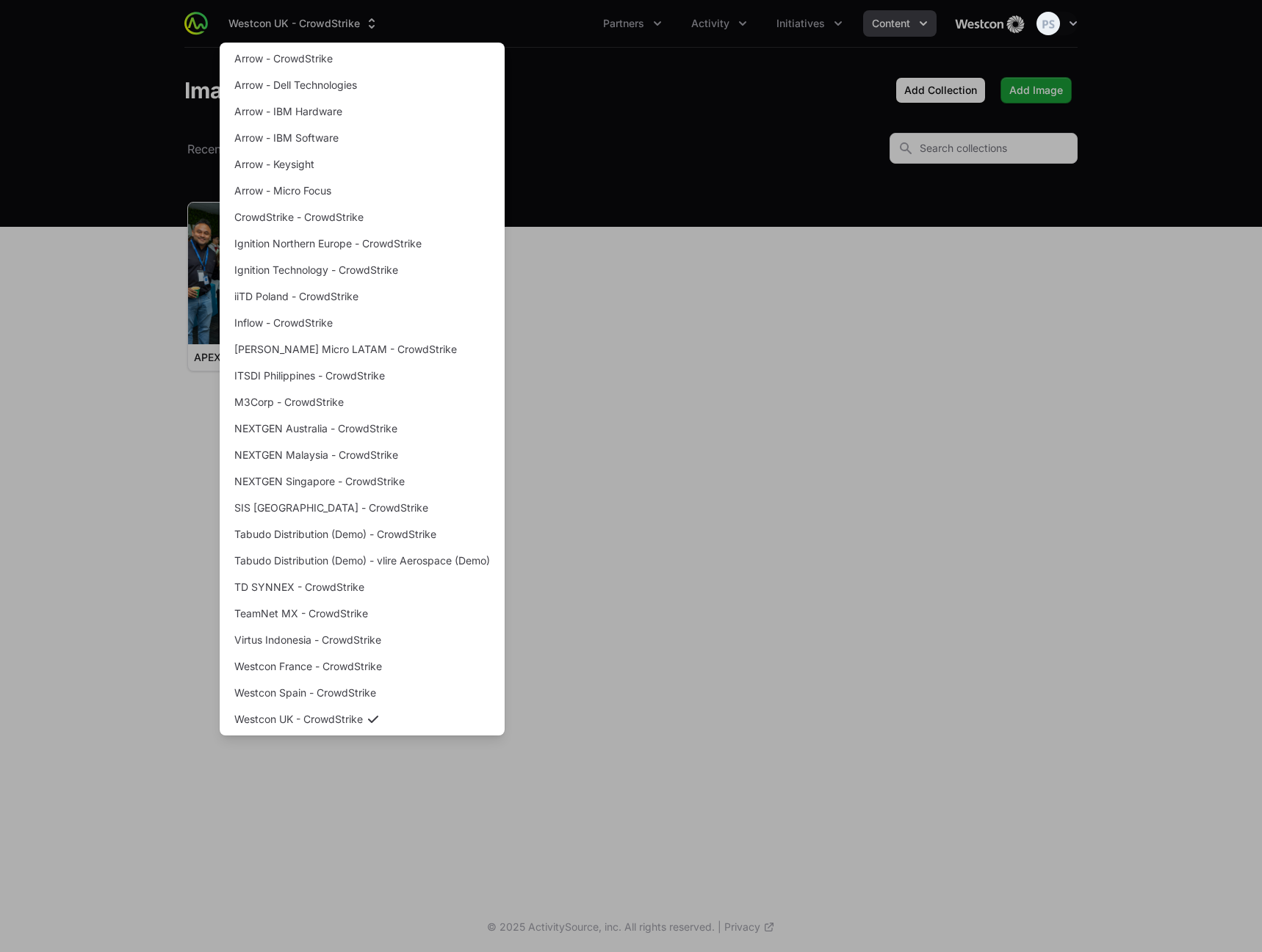
click at [724, 161] on div "Supplier switch menu" at bounding box center [631, 476] width 1262 height 952
